Goal: Information Seeking & Learning: Learn about a topic

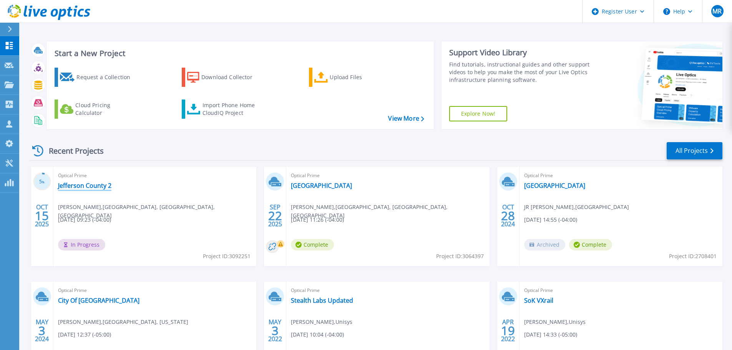
click at [79, 183] on link "Jefferson County 2" at bounding box center [84, 186] width 53 height 8
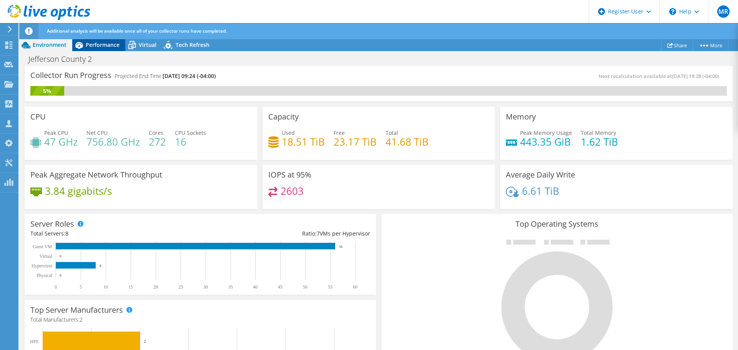
click at [88, 46] on span "Performance" at bounding box center [103, 44] width 34 height 7
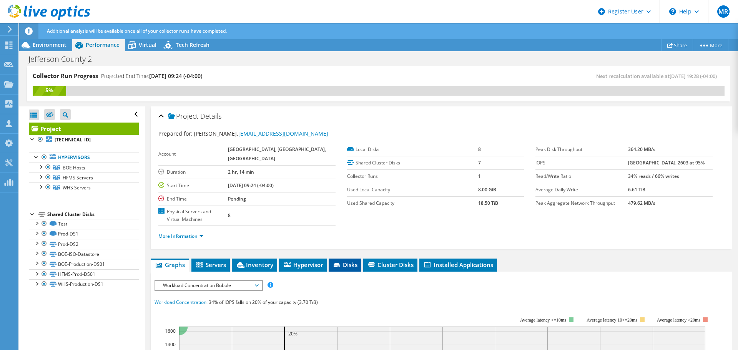
click at [356, 266] on span "Disks" at bounding box center [345, 265] width 25 height 8
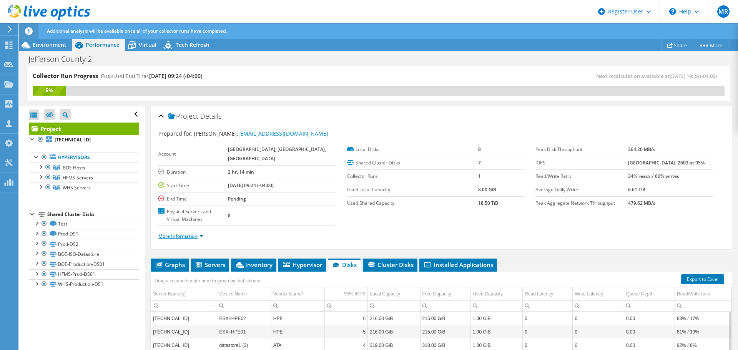
click at [198, 235] on link "More Information" at bounding box center [180, 236] width 45 height 7
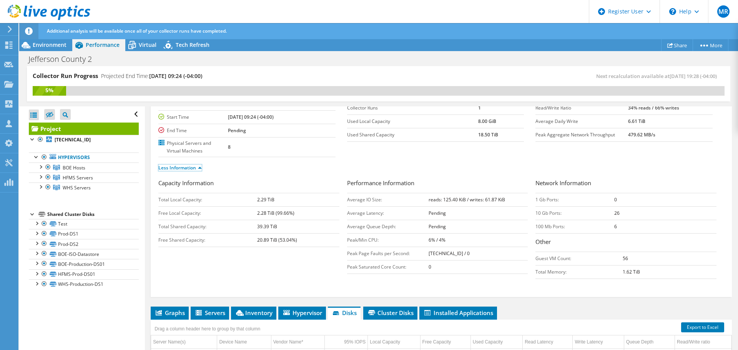
scroll to position [115, 0]
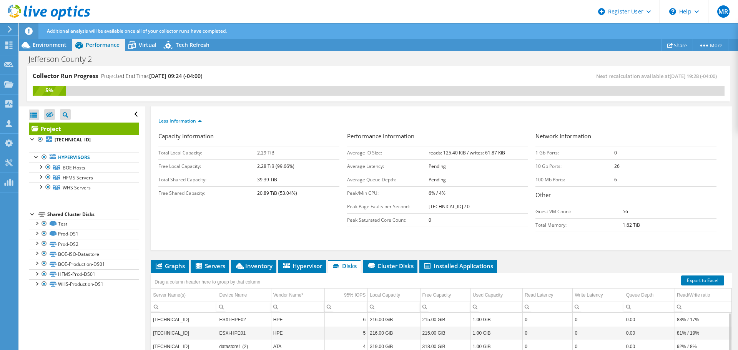
click at [276, 193] on b "20.89 TiB (53.04%)" at bounding box center [277, 193] width 40 height 7
click at [287, 203] on div "Capacity Information Total Local Capacity: 2.29 TiB Free Local Capacity: 2.28 T…" at bounding box center [252, 168] width 189 height 72
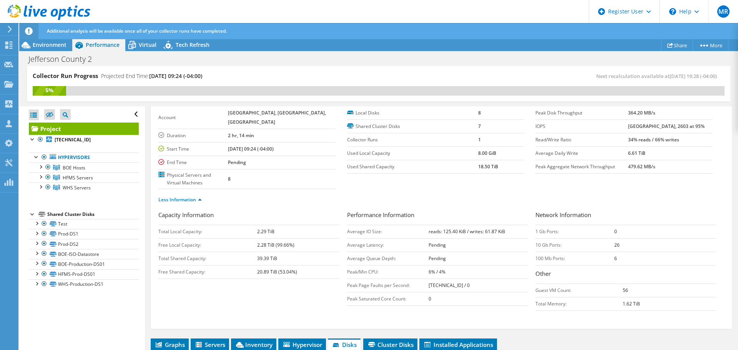
scroll to position [0, 0]
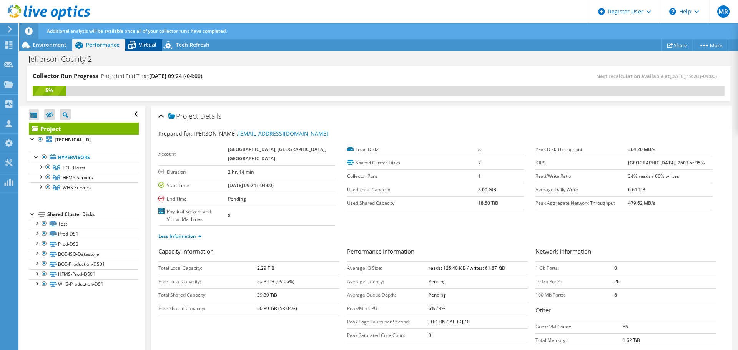
click at [141, 48] on div "Virtual" at bounding box center [143, 45] width 37 height 12
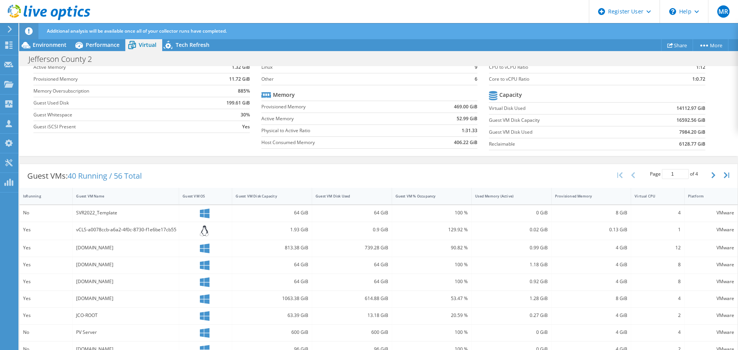
scroll to position [154, 0]
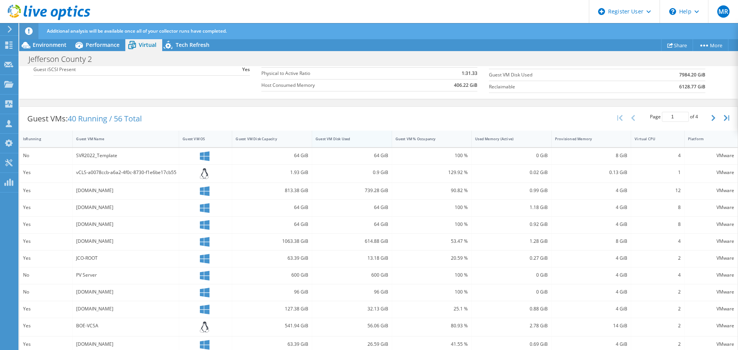
click at [358, 135] on div "Guest VM Disk Used" at bounding box center [347, 139] width 70 height 12
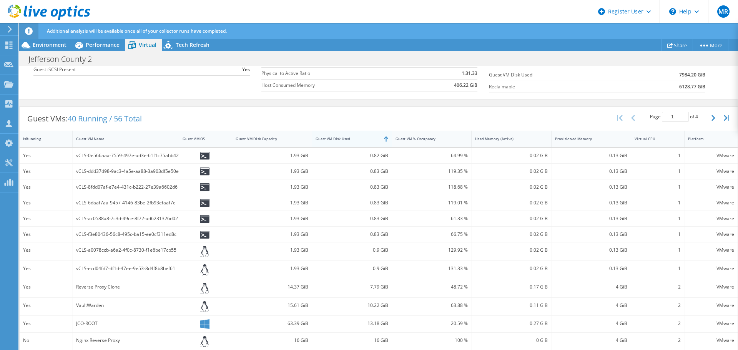
click at [359, 135] on div "Guest VM Disk Used" at bounding box center [347, 139] width 70 height 12
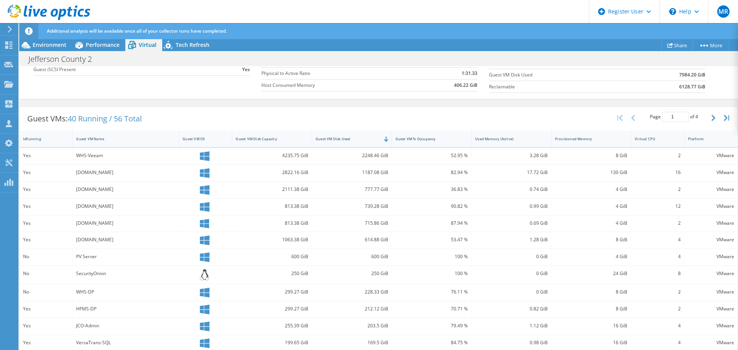
click at [369, 159] on div "2248.46 GiB" at bounding box center [352, 155] width 73 height 8
click at [369, 157] on div "2248.46 GiB" at bounding box center [352, 155] width 73 height 8
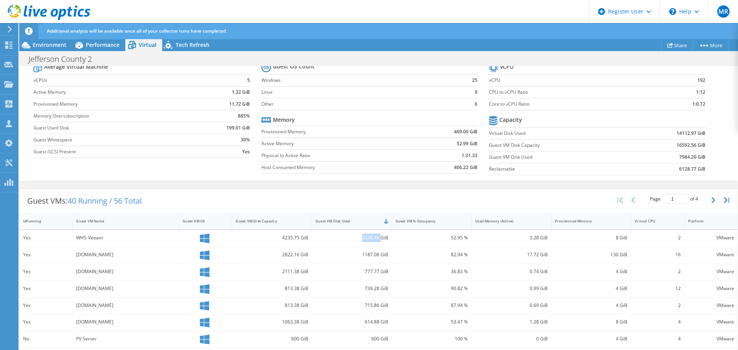
scroll to position [38, 0]
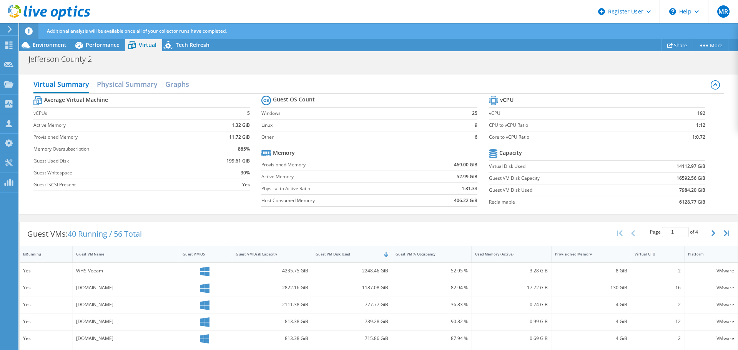
click at [346, 226] on div "Guest VMs: 40 Running / 56 Total Page 1 of 4 5 rows 10 rows 20 rows 25 rows 50 …" at bounding box center [379, 234] width 718 height 24
drag, startPoint x: 98, startPoint y: 45, endPoint x: 104, endPoint y: 45, distance: 5.4
click at [98, 45] on span "Performance" at bounding box center [103, 44] width 34 height 7
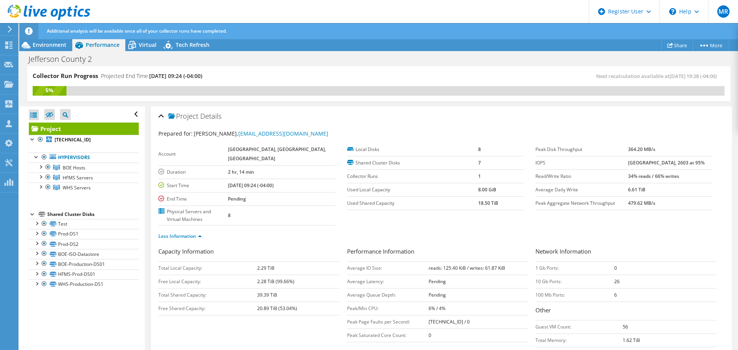
scroll to position [0, 0]
click at [143, 50] on div "Virtual" at bounding box center [143, 45] width 37 height 12
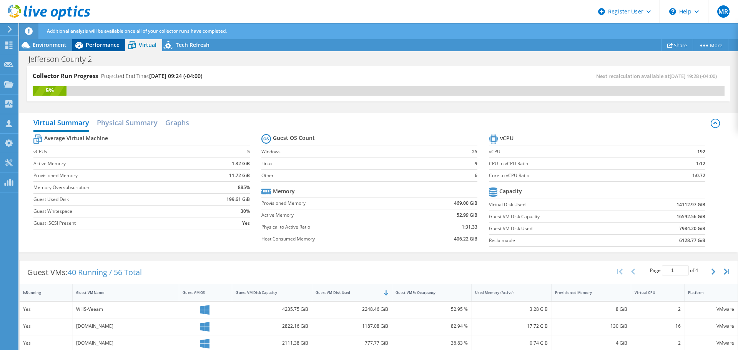
drag, startPoint x: 95, startPoint y: 42, endPoint x: 98, endPoint y: 43, distance: 4.1
click at [95, 42] on span "Performance" at bounding box center [103, 44] width 34 height 7
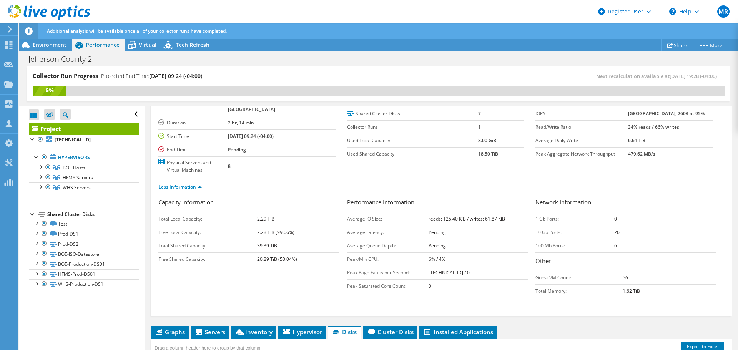
scroll to position [38, 0]
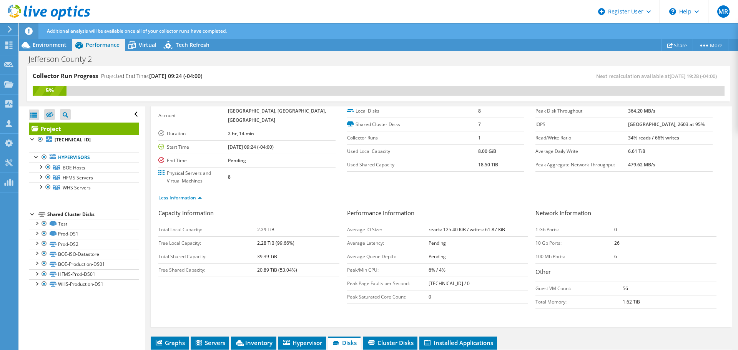
click at [38, 37] on div at bounding box center [28, 31] width 19 height 16
click at [48, 43] on span "Environment" at bounding box center [50, 44] width 34 height 7
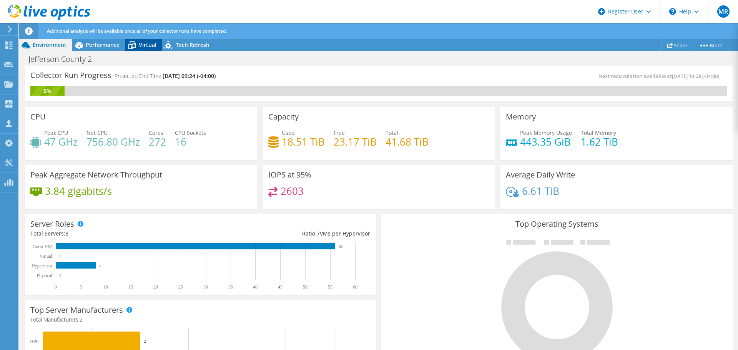
click at [137, 45] on icon at bounding box center [131, 44] width 13 height 13
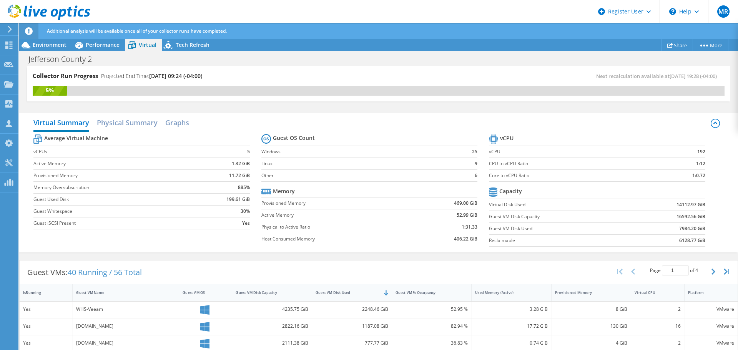
click at [306, 198] on td "Provisioned Memory" at bounding box center [337, 203] width 153 height 12
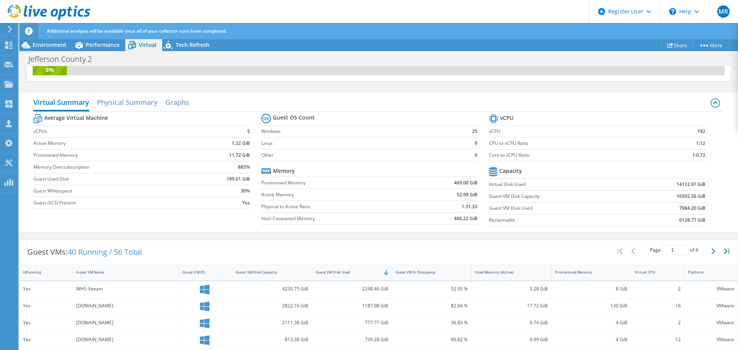
scroll to position [0, 0]
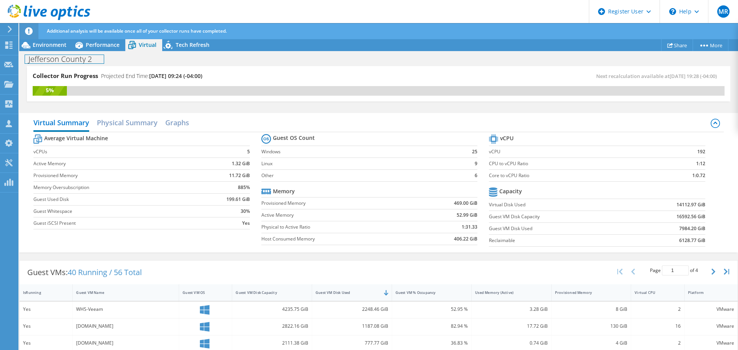
click at [103, 52] on div "Jefferson County 2 Print" at bounding box center [378, 59] width 719 height 14
click at [104, 47] on span "Performance" at bounding box center [103, 44] width 34 height 7
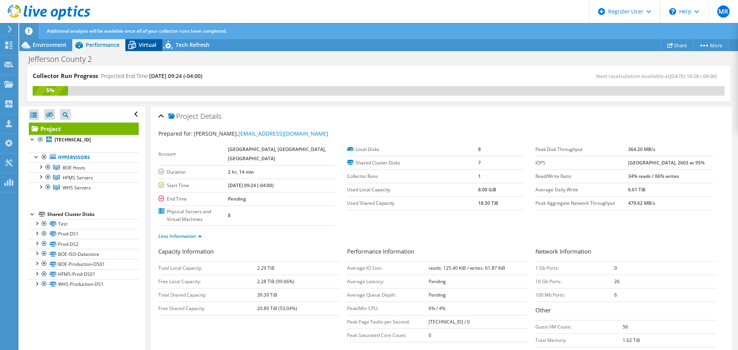
click at [136, 42] on icon at bounding box center [131, 44] width 13 height 13
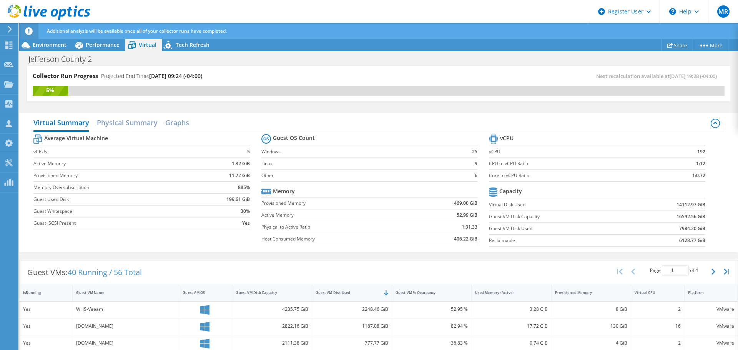
scroll to position [154, 0]
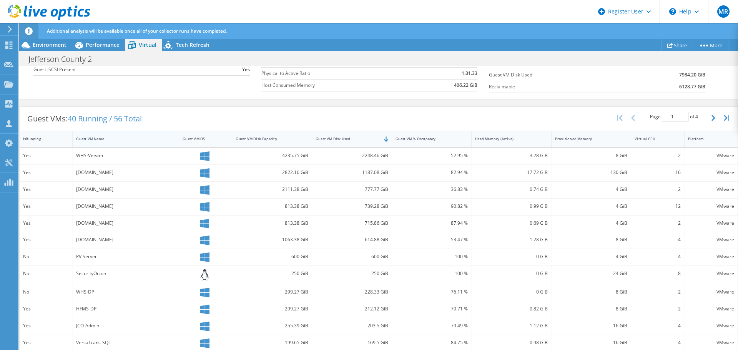
click at [123, 137] on div "Guest VM Name" at bounding box center [121, 138] width 90 height 5
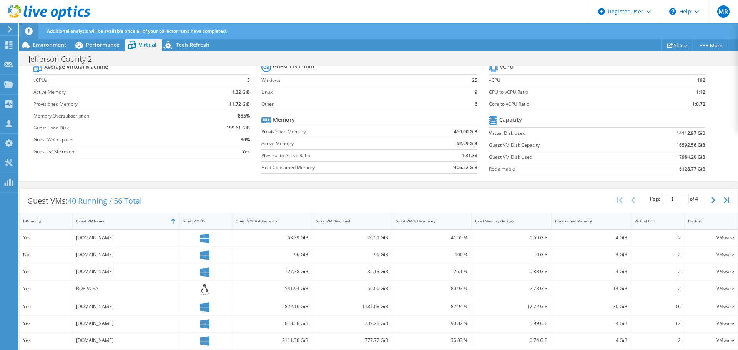
scroll to position [18, 0]
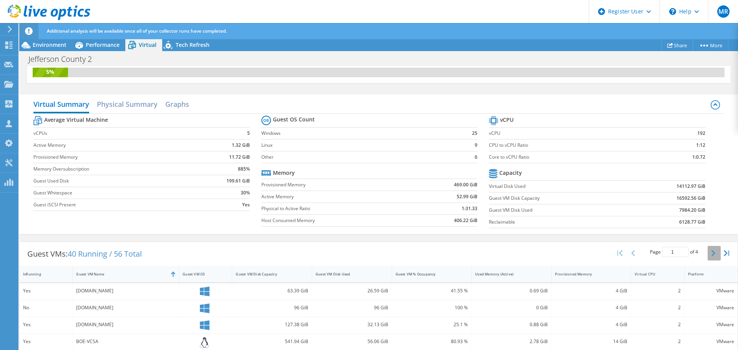
click at [712, 254] on icon "button" at bounding box center [714, 253] width 4 height 6
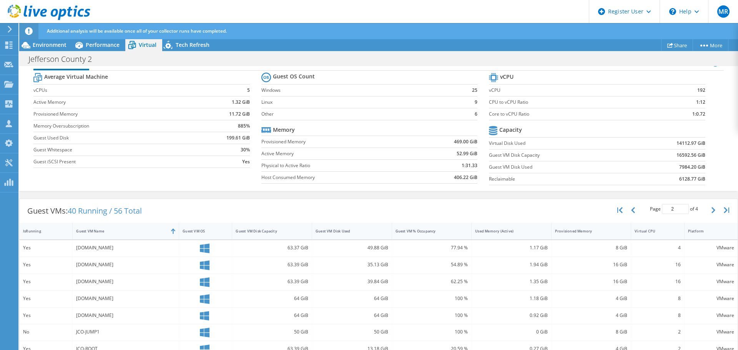
scroll to position [60, 0]
click at [710, 210] on button "button" at bounding box center [714, 212] width 13 height 15
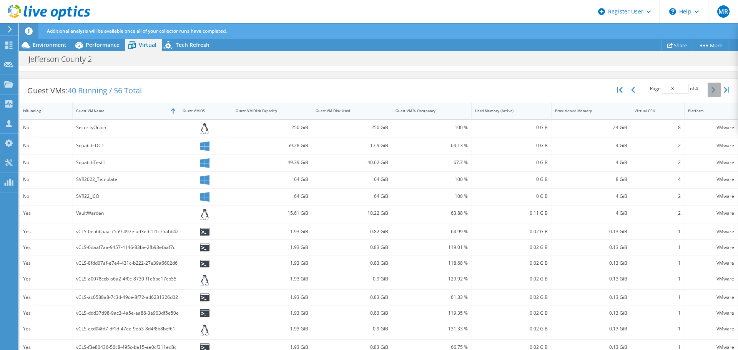
scroll to position [169, 0]
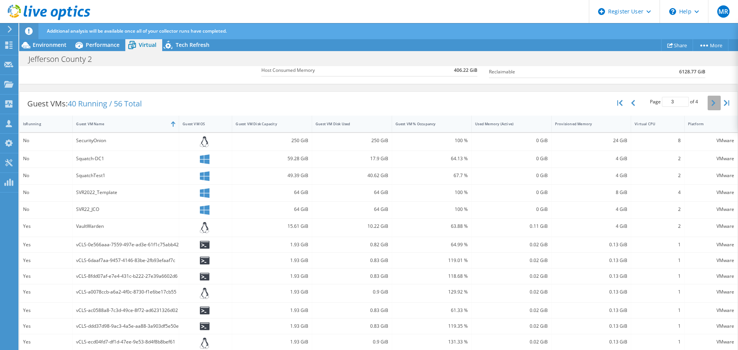
click at [712, 102] on icon "button" at bounding box center [714, 103] width 4 height 6
type input "4"
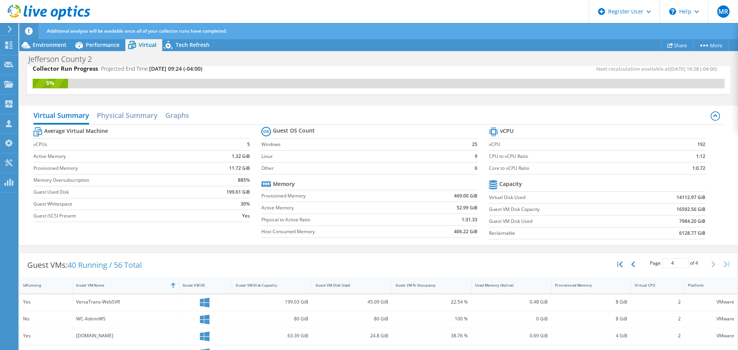
scroll to position [0, 0]
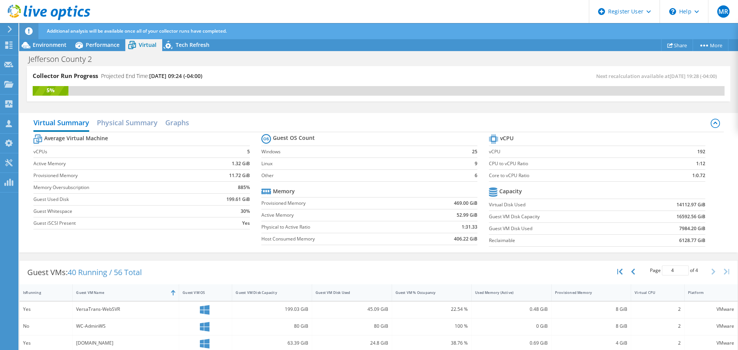
click at [173, 255] on div "Virtual Summary Physical Summary Graphs Average Virtual Machine vCPUs 5 Active …" at bounding box center [378, 182] width 719 height 147
click at [53, 43] on span "Environment" at bounding box center [50, 44] width 34 height 7
